Goal: Transaction & Acquisition: Purchase product/service

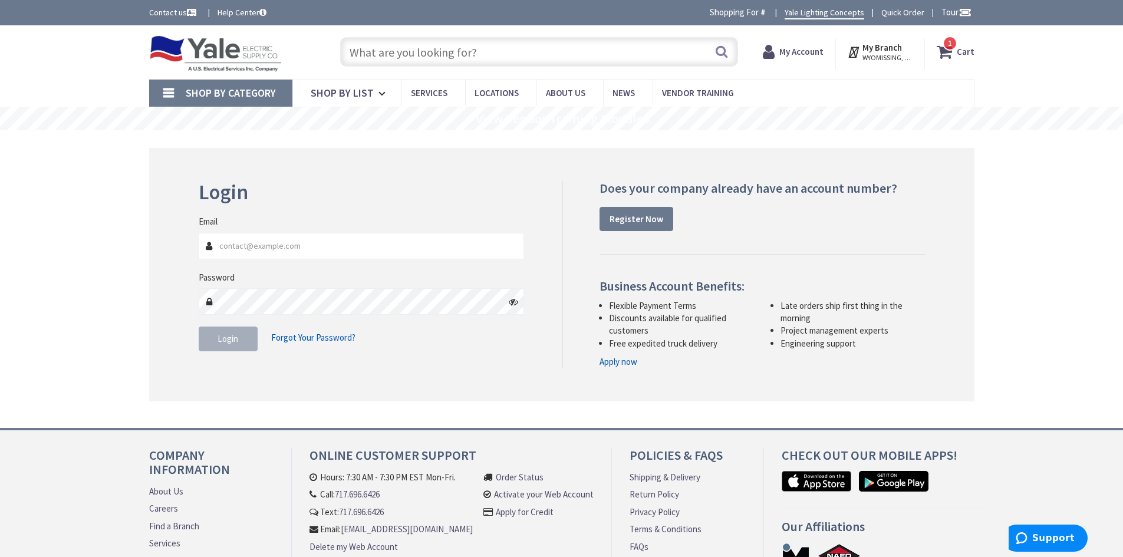
type input "[EMAIL_ADDRESS][DOMAIN_NAME]"
click at [239, 341] on button "Login" at bounding box center [228, 339] width 59 height 25
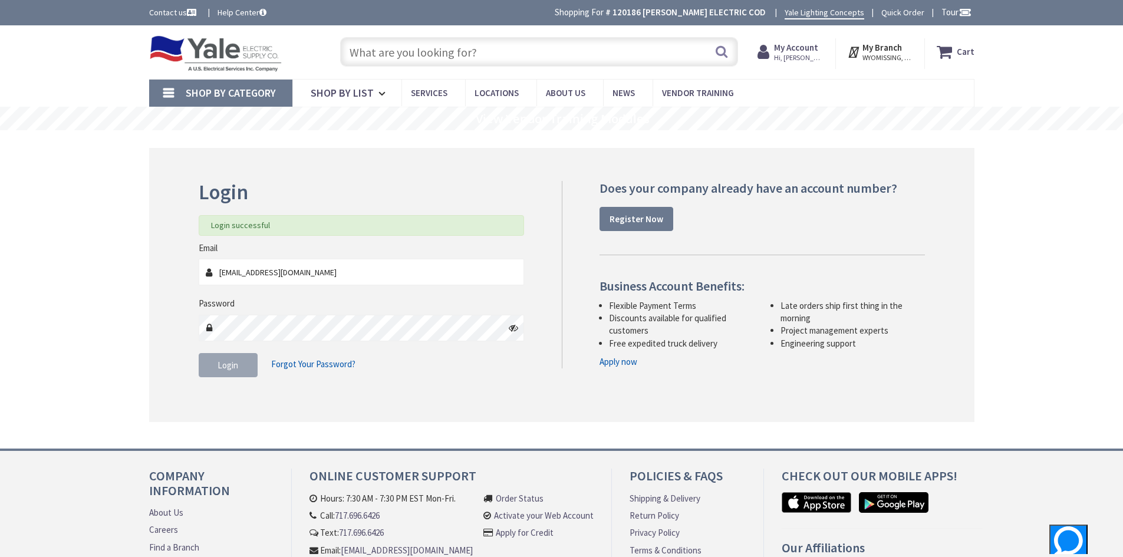
click at [461, 47] on input "text" at bounding box center [539, 51] width 398 height 29
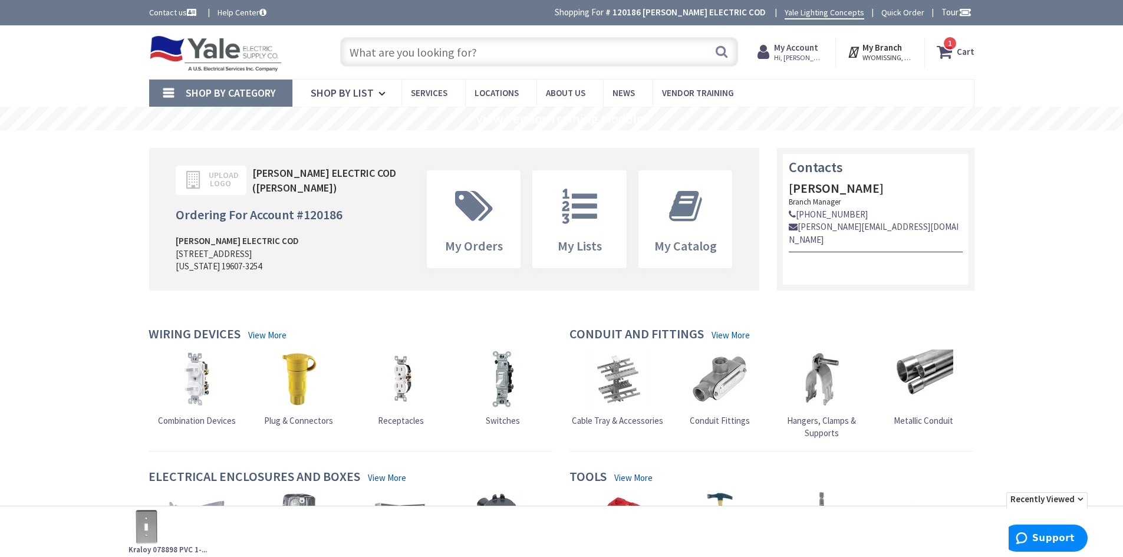
click at [482, 51] on input "text" at bounding box center [539, 51] width 398 height 29
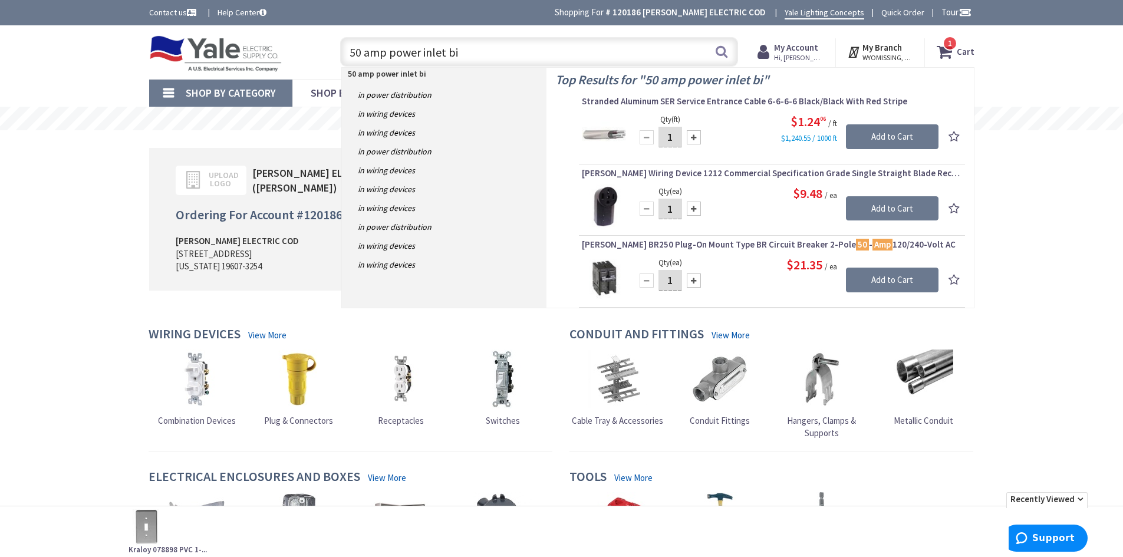
type input "50 amp power inlet bix"
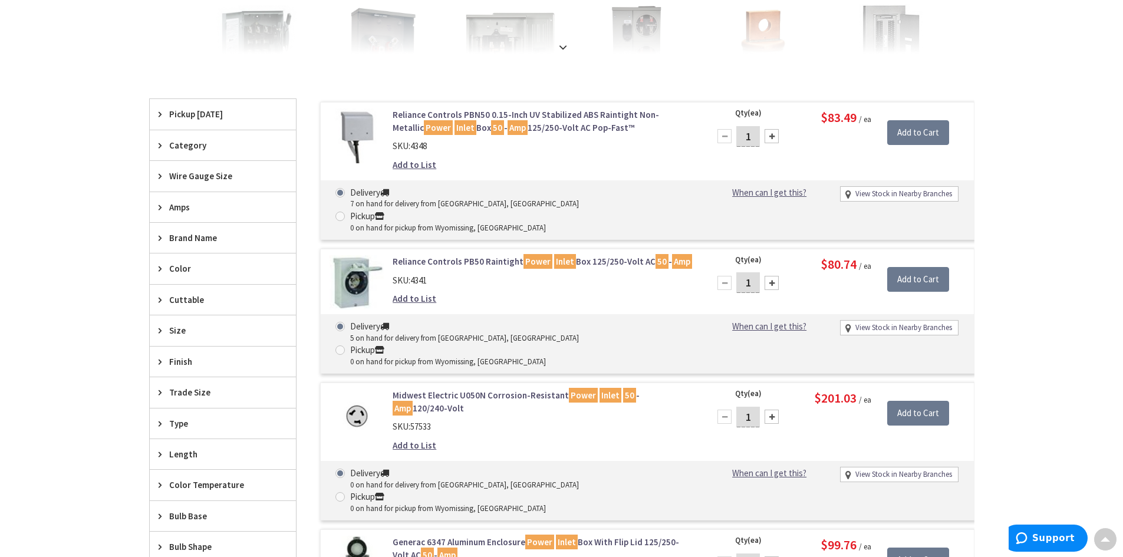
scroll to position [295, 0]
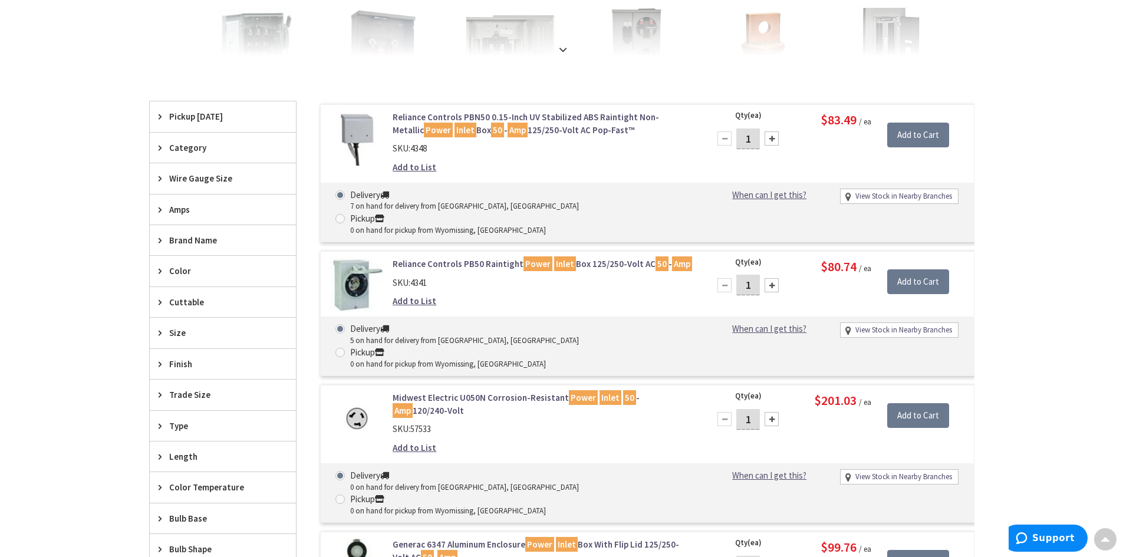
click at [477, 258] on link "Reliance Controls PB50 Raintight Power Inlet Box 125/250-Volt AC 50 - Amp" at bounding box center [543, 264] width 300 height 12
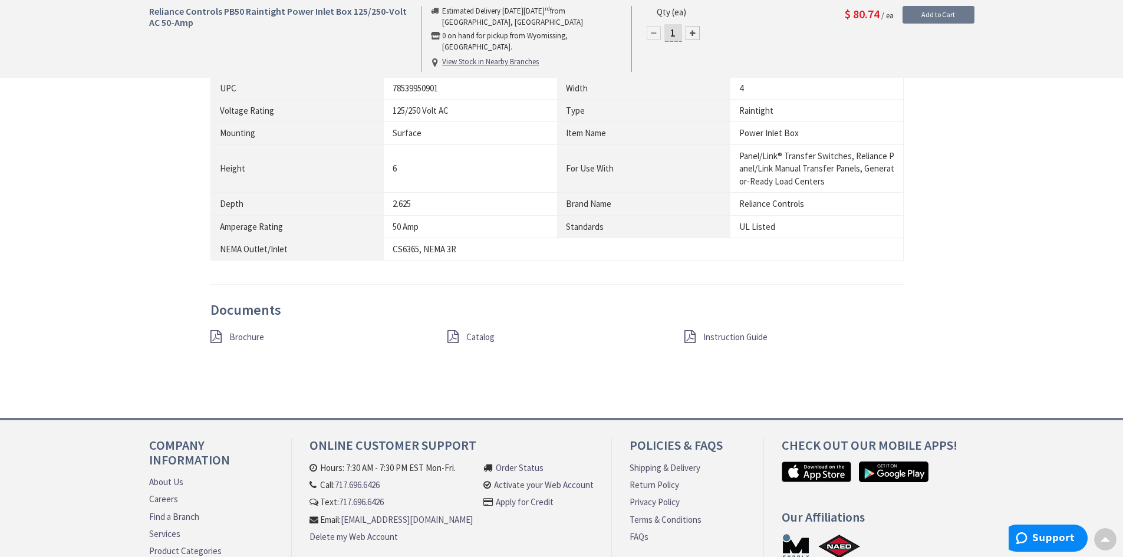
scroll to position [767, 0]
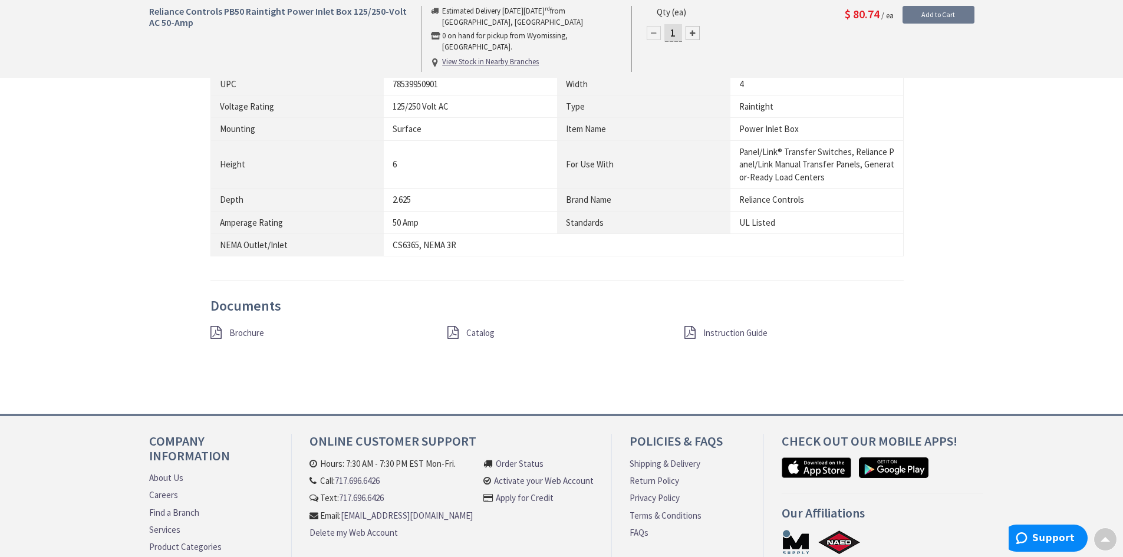
click at [716, 336] on span "Instruction Guide" at bounding box center [735, 332] width 64 height 11
